Goal: Task Accomplishment & Management: Manage account settings

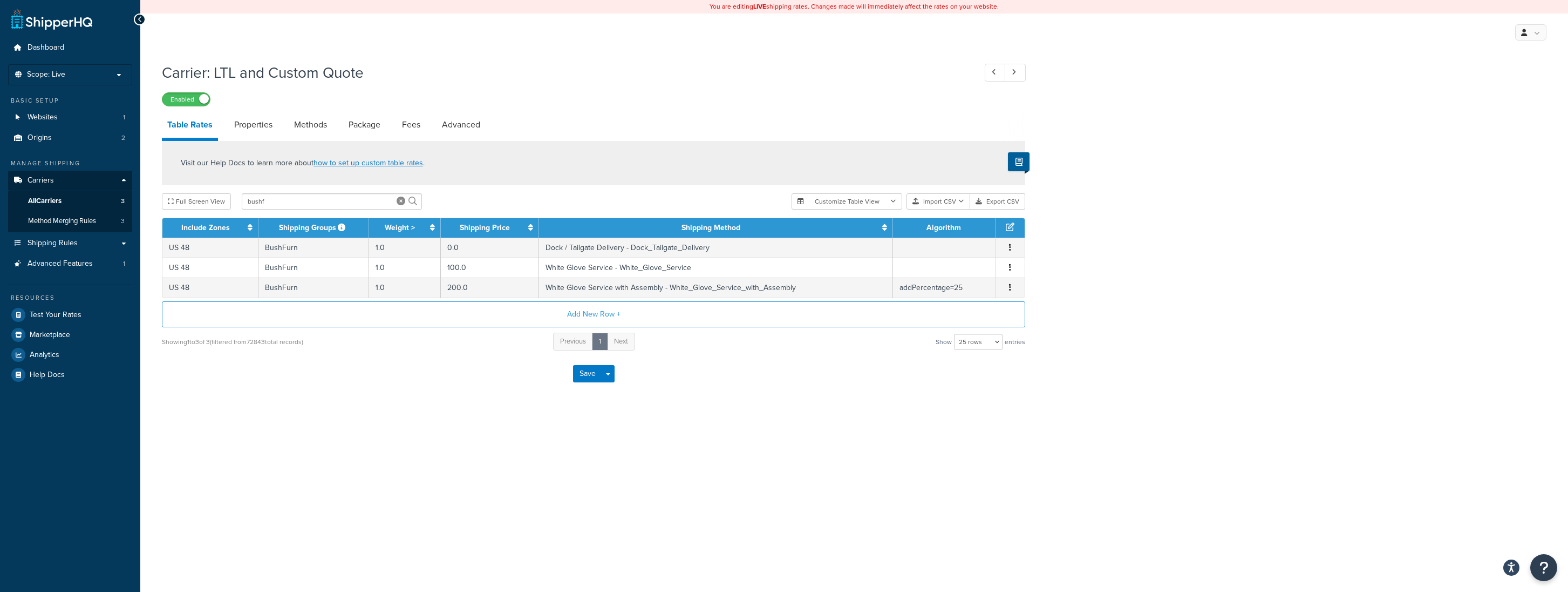
select select "25"
click at [306, 201] on input "bushf" at bounding box center [331, 201] width 180 height 16
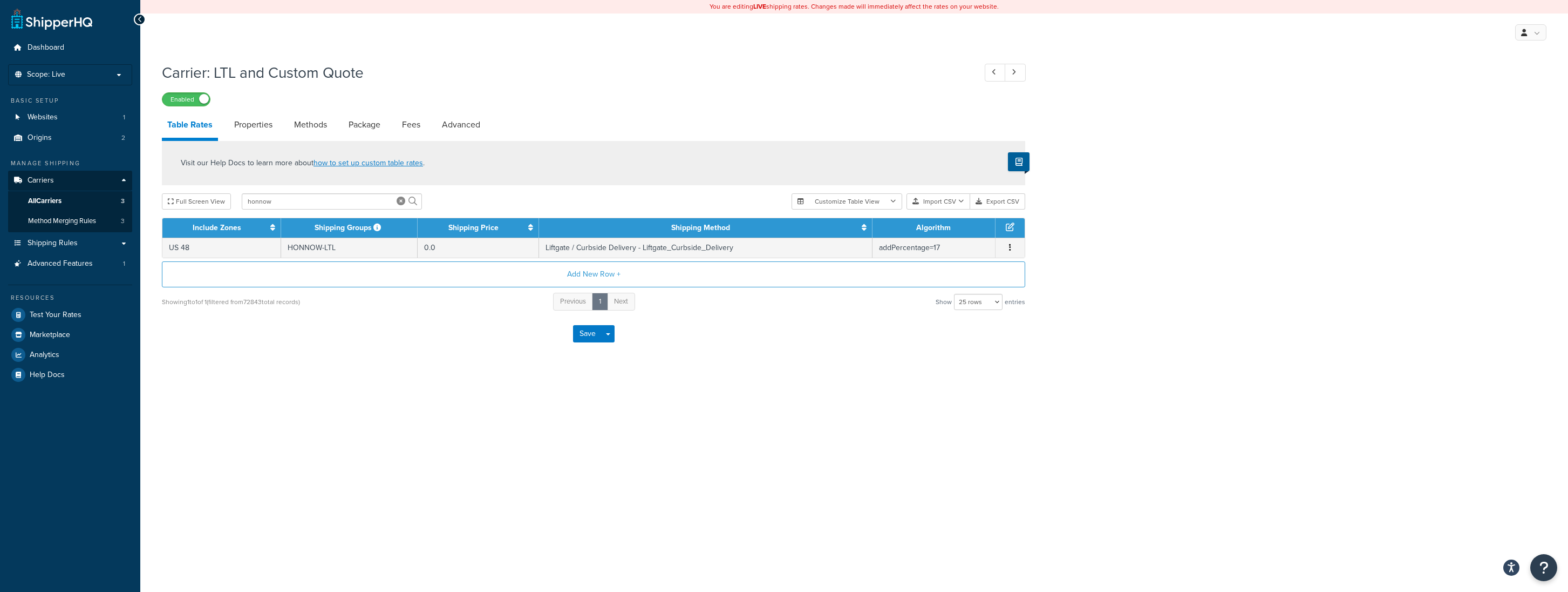
click at [330, 429] on div "You are editing LIVE shipping rates. Changes made will immediately affect the r…" at bounding box center [854, 296] width 1427 height 592
click at [1149, 154] on div "Carrier: LTL and Custom Quote Enabled Table Rates Properties Methods Package Fe…" at bounding box center [854, 219] width 1427 height 326
click at [286, 201] on input "honnow" at bounding box center [331, 201] width 180 height 16
paste input "CarpetsForKids"
type input "CarpetsForKids"
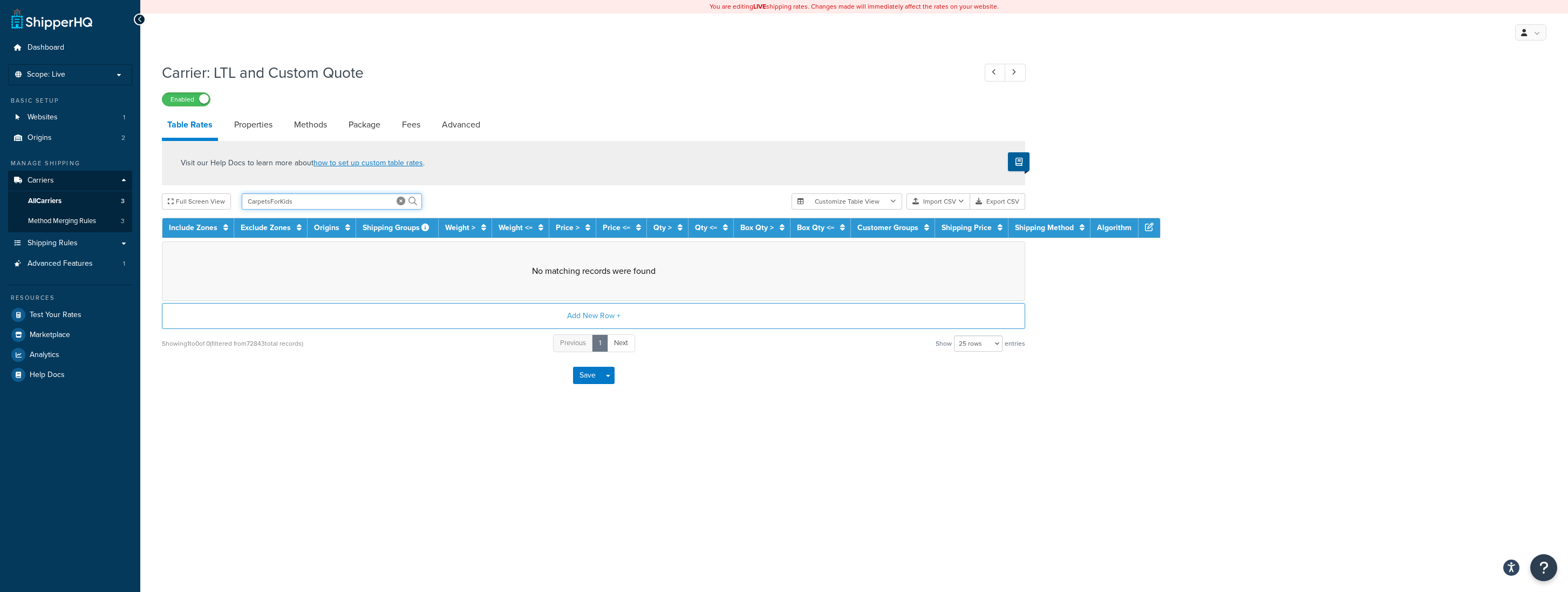
click at [291, 201] on input "CarpetsForKids" at bounding box center [331, 201] width 180 height 16
click at [100, 201] on link "All Carriers 3" at bounding box center [70, 201] width 124 height 20
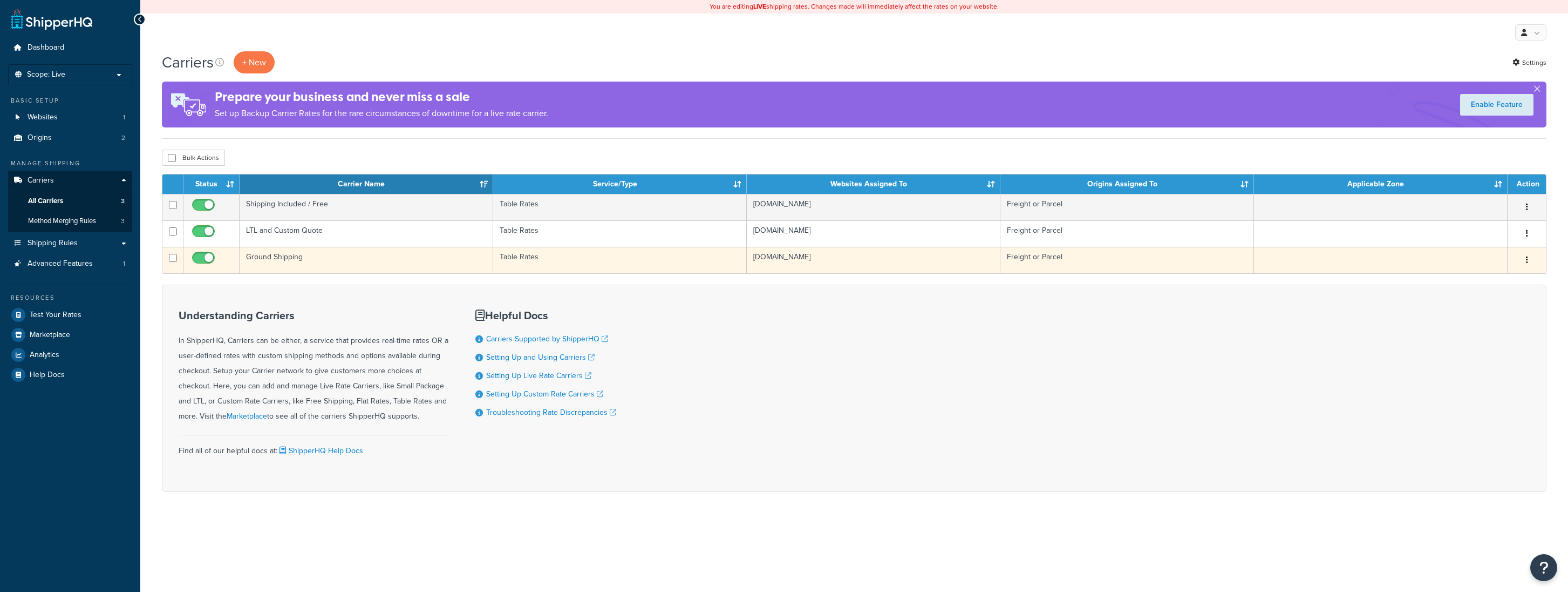
click at [259, 265] on td "Ground Shipping" at bounding box center [366, 260] width 254 height 27
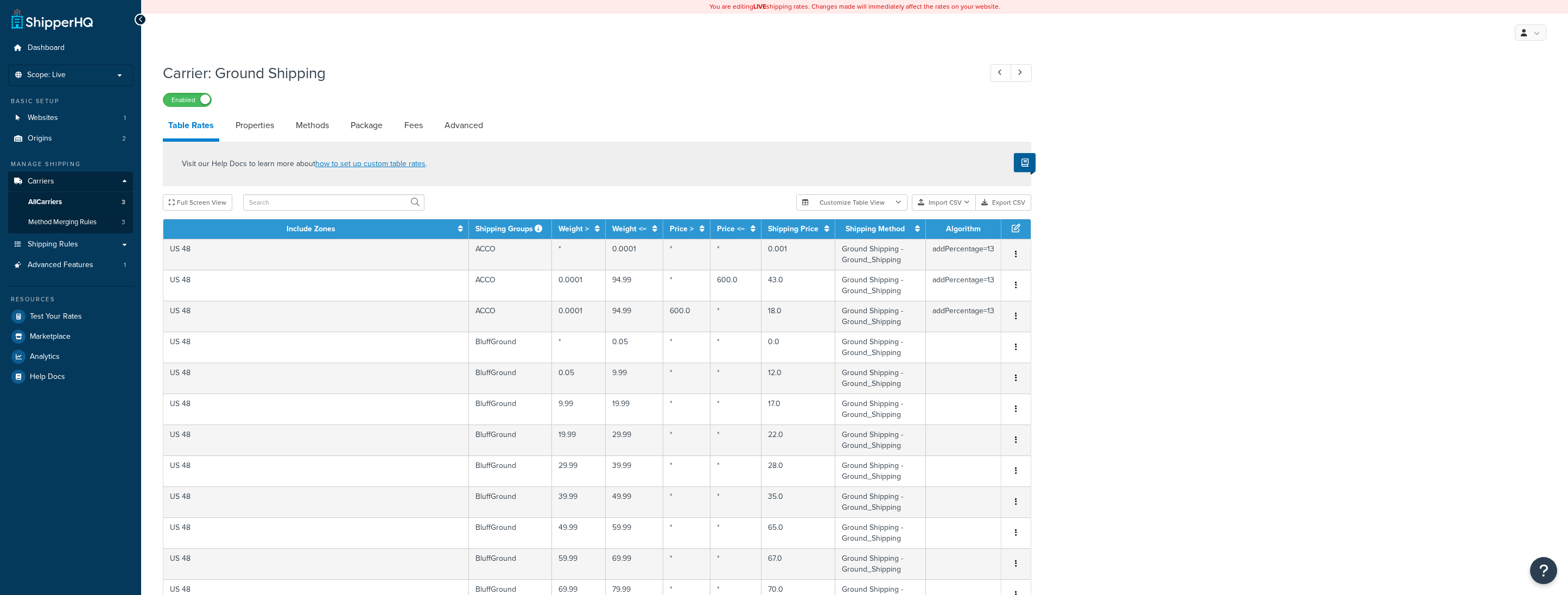
select select "25"
click at [359, 209] on input "text" at bounding box center [333, 202] width 181 height 16
paste input "CarpetsForKids"
type input "CarpetsForKids"
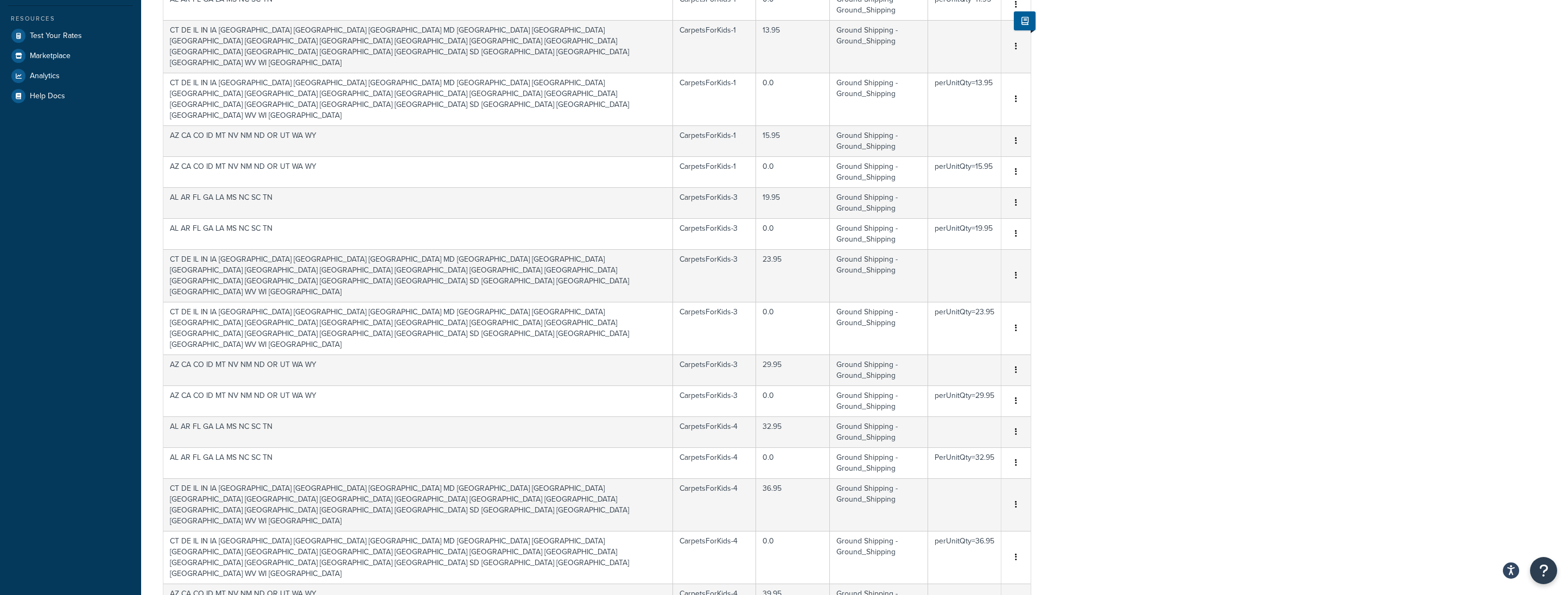
drag, startPoint x: 1185, startPoint y: 251, endPoint x: 1184, endPoint y: 307, distance: 56.0
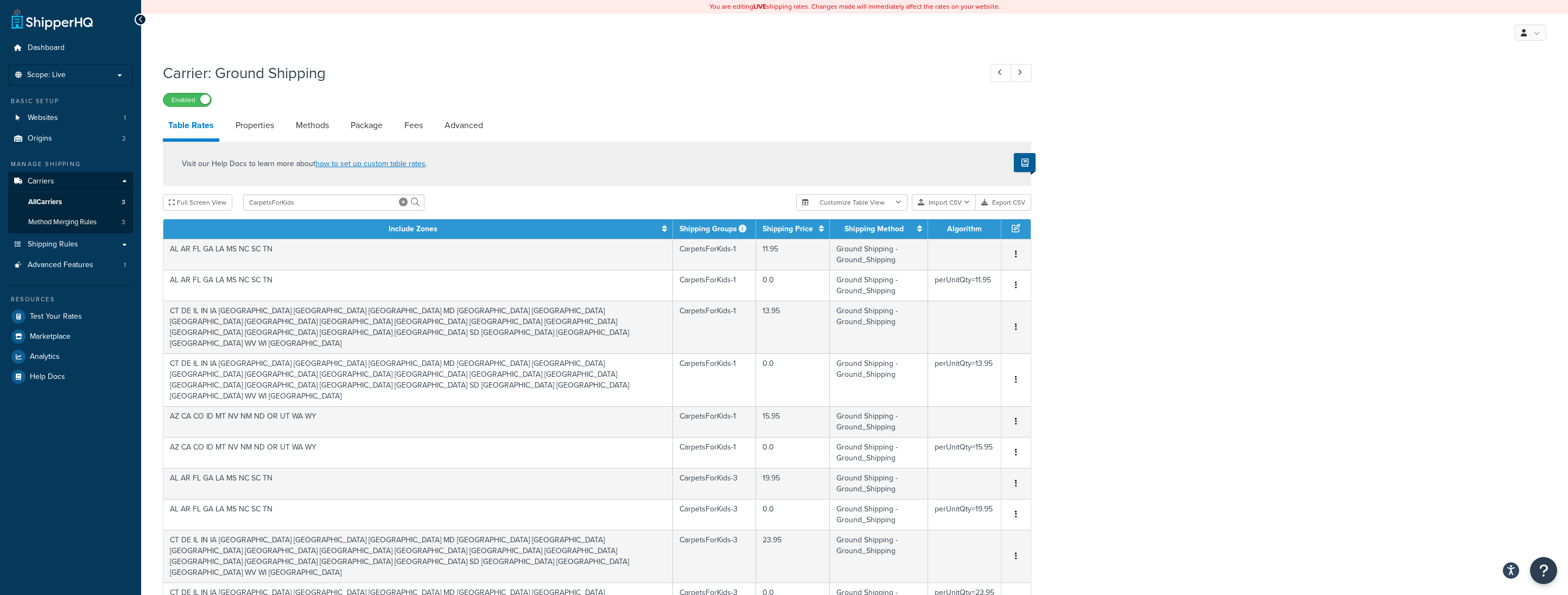
drag, startPoint x: 1181, startPoint y: 321, endPoint x: 1169, endPoint y: 212, distance: 109.7
